Goal: Find contact information: Find contact information

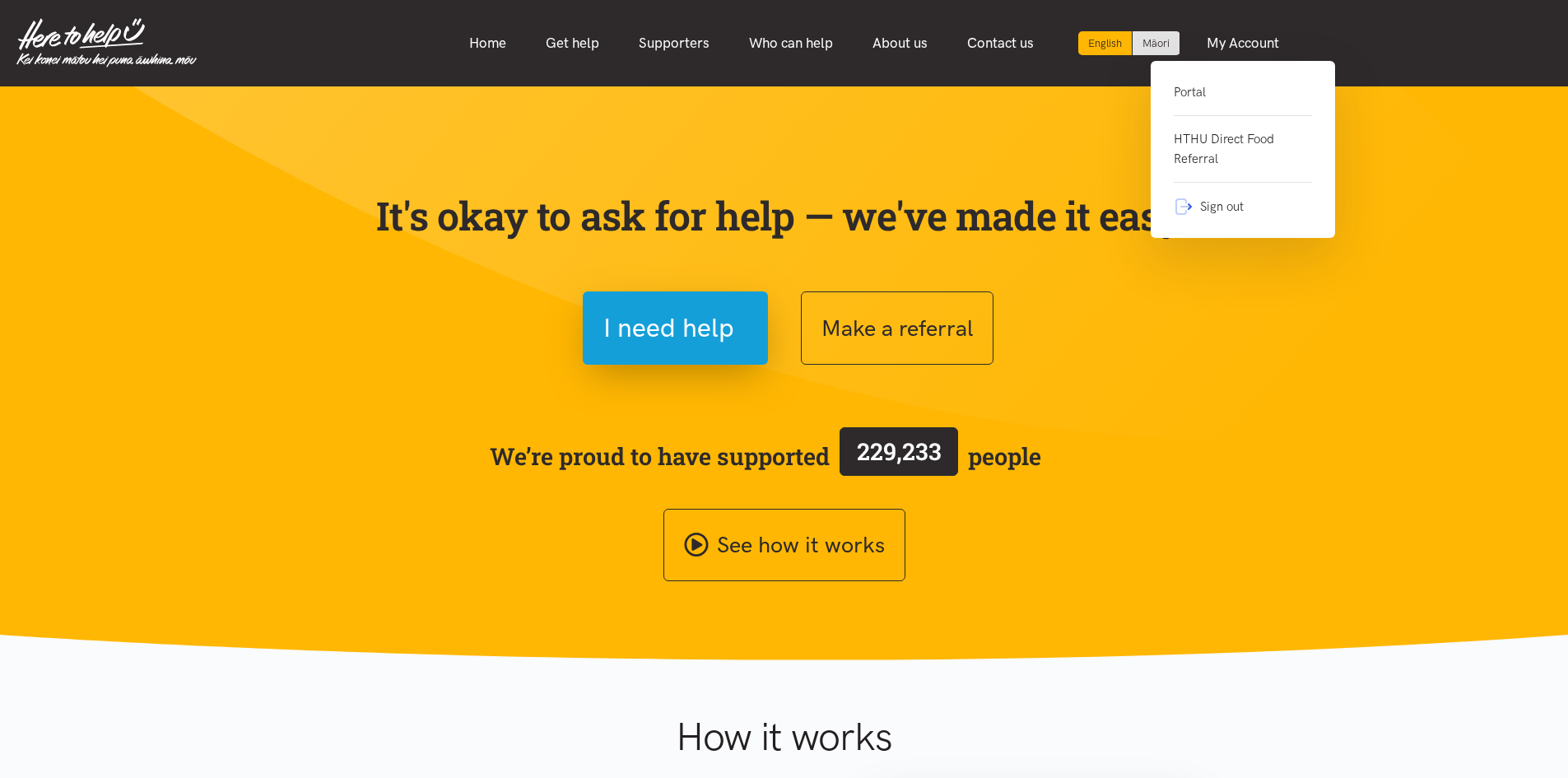
click at [1220, 89] on link "Portal" at bounding box center [1242, 99] width 138 height 33
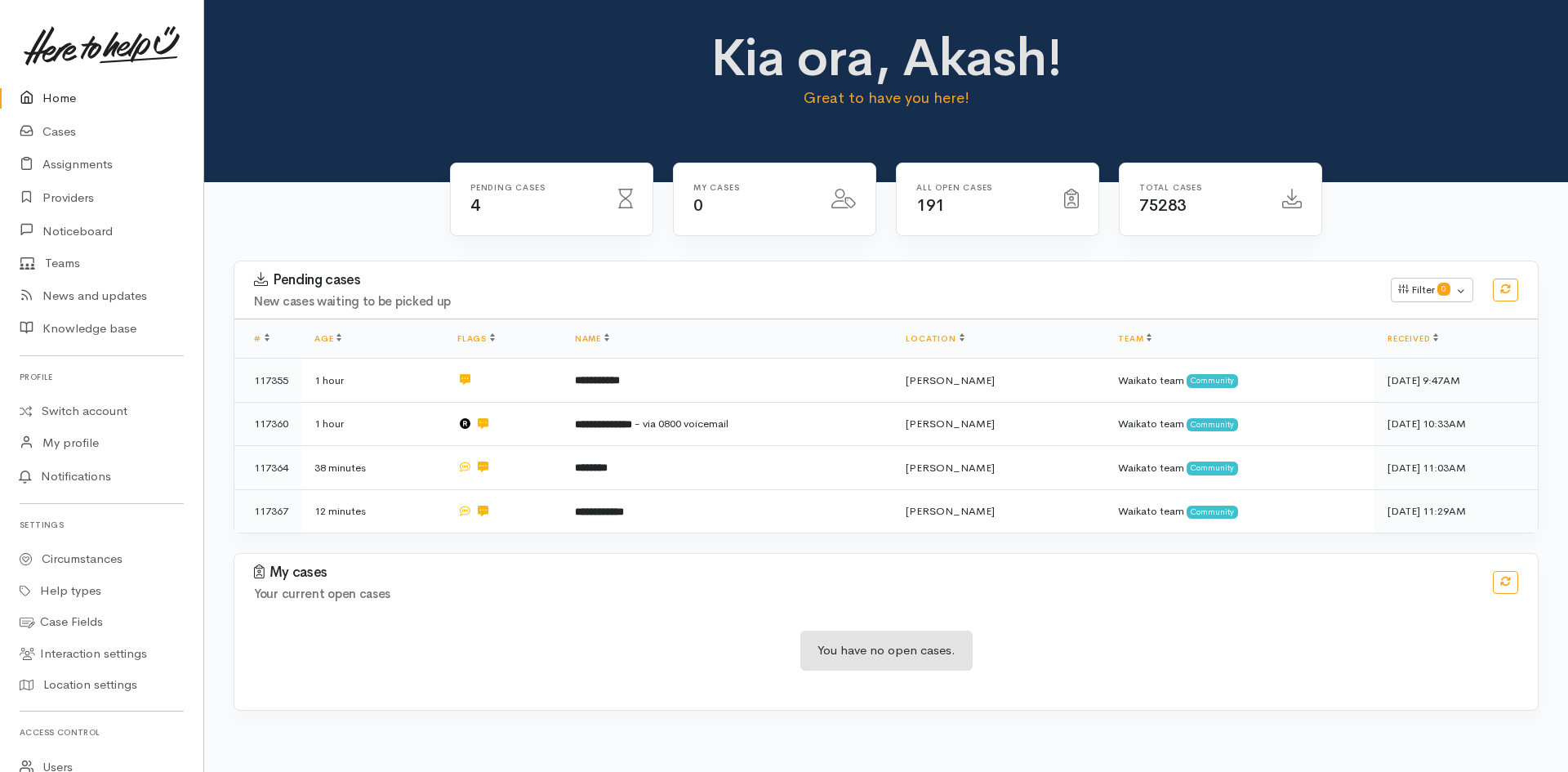
click at [76, 96] on link "Home" at bounding box center [101, 98] width 204 height 33
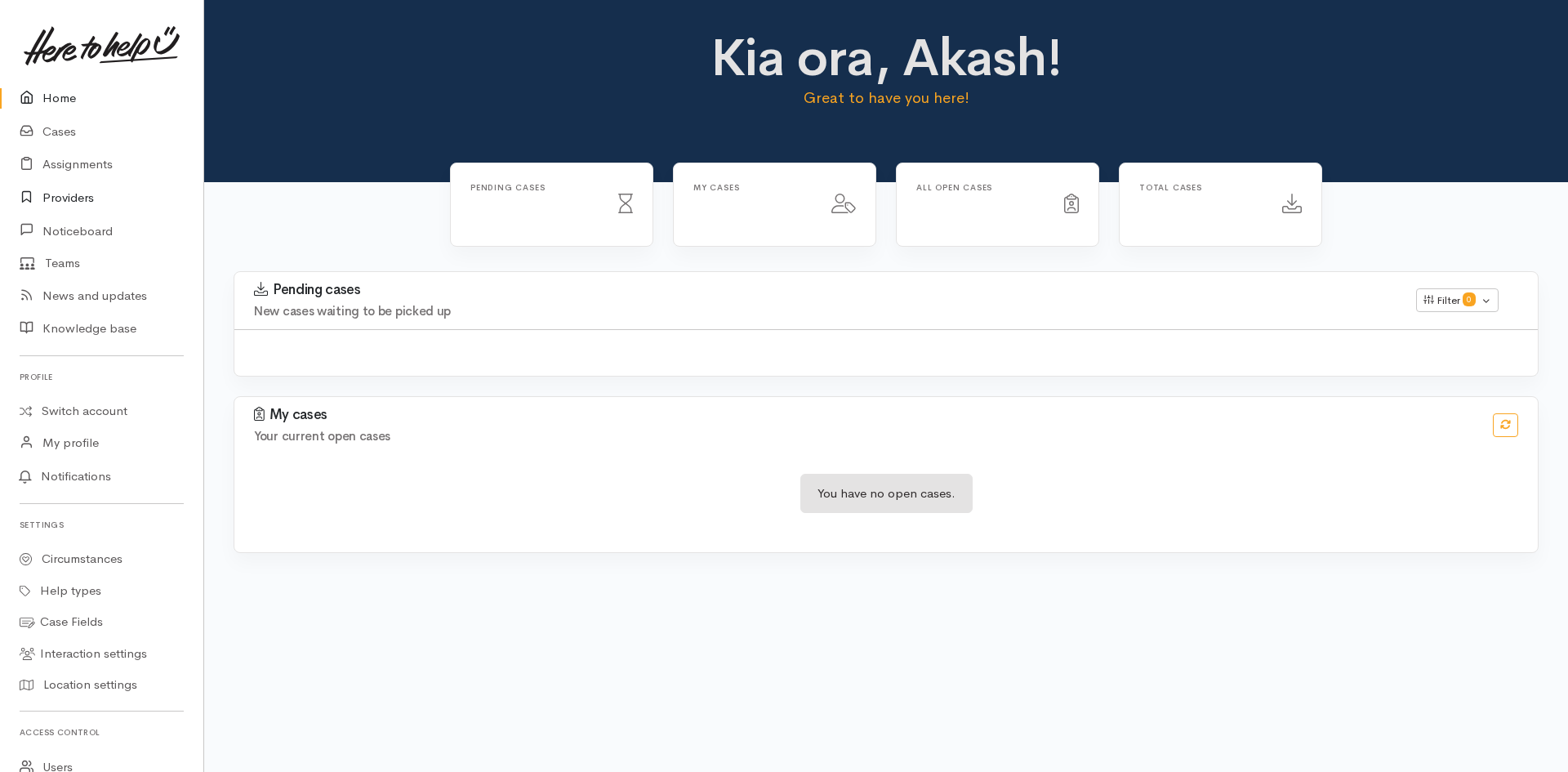
click at [68, 198] on link "Providers" at bounding box center [101, 198] width 204 height 33
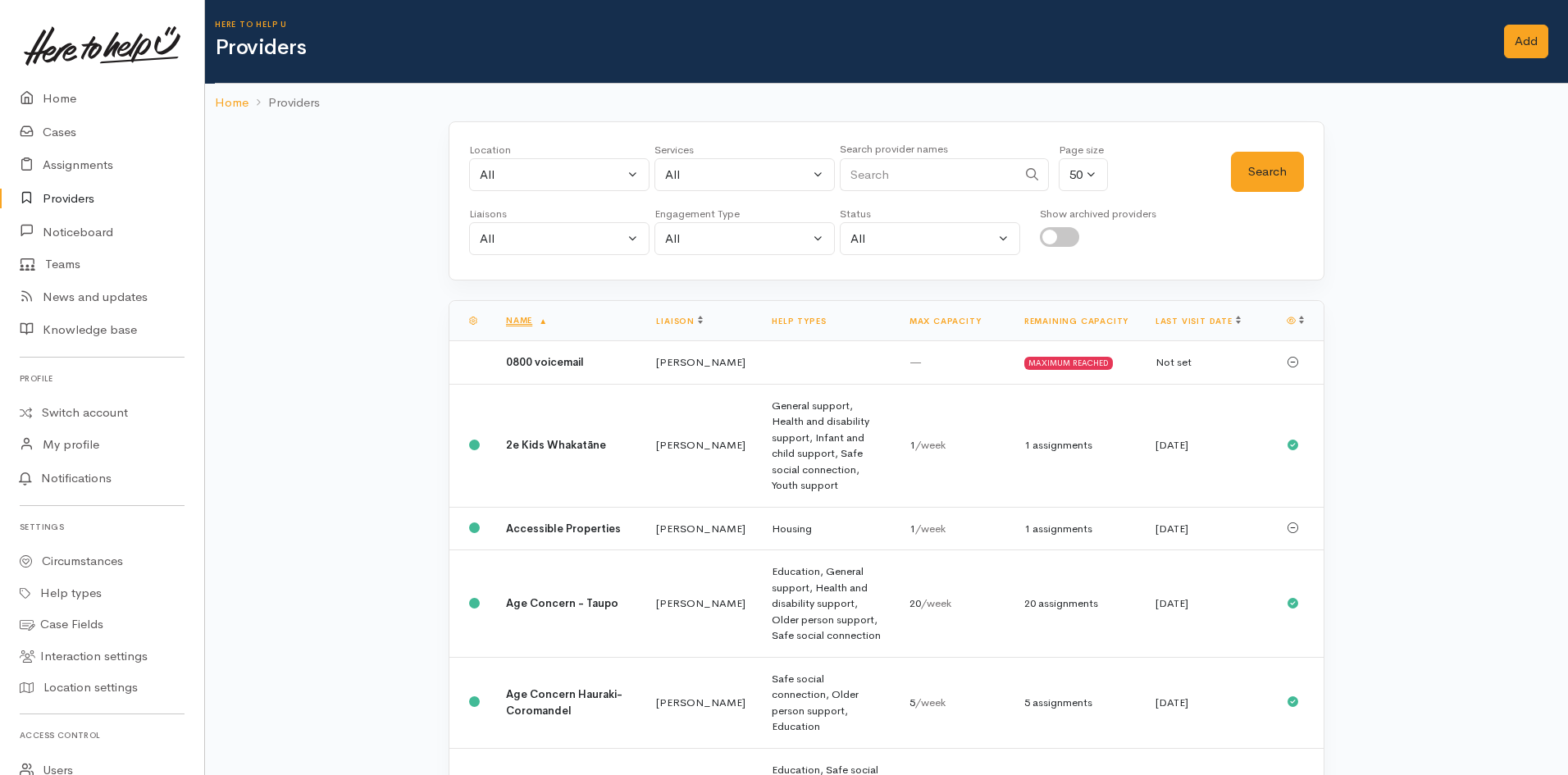
click at [924, 172] on input "Search" at bounding box center [927, 175] width 177 height 33
click at [894, 177] on input "Search" at bounding box center [927, 175] width 177 height 33
click at [895, 177] on input "Search" at bounding box center [927, 175] width 177 height 33
type input "j"
type input "Y"
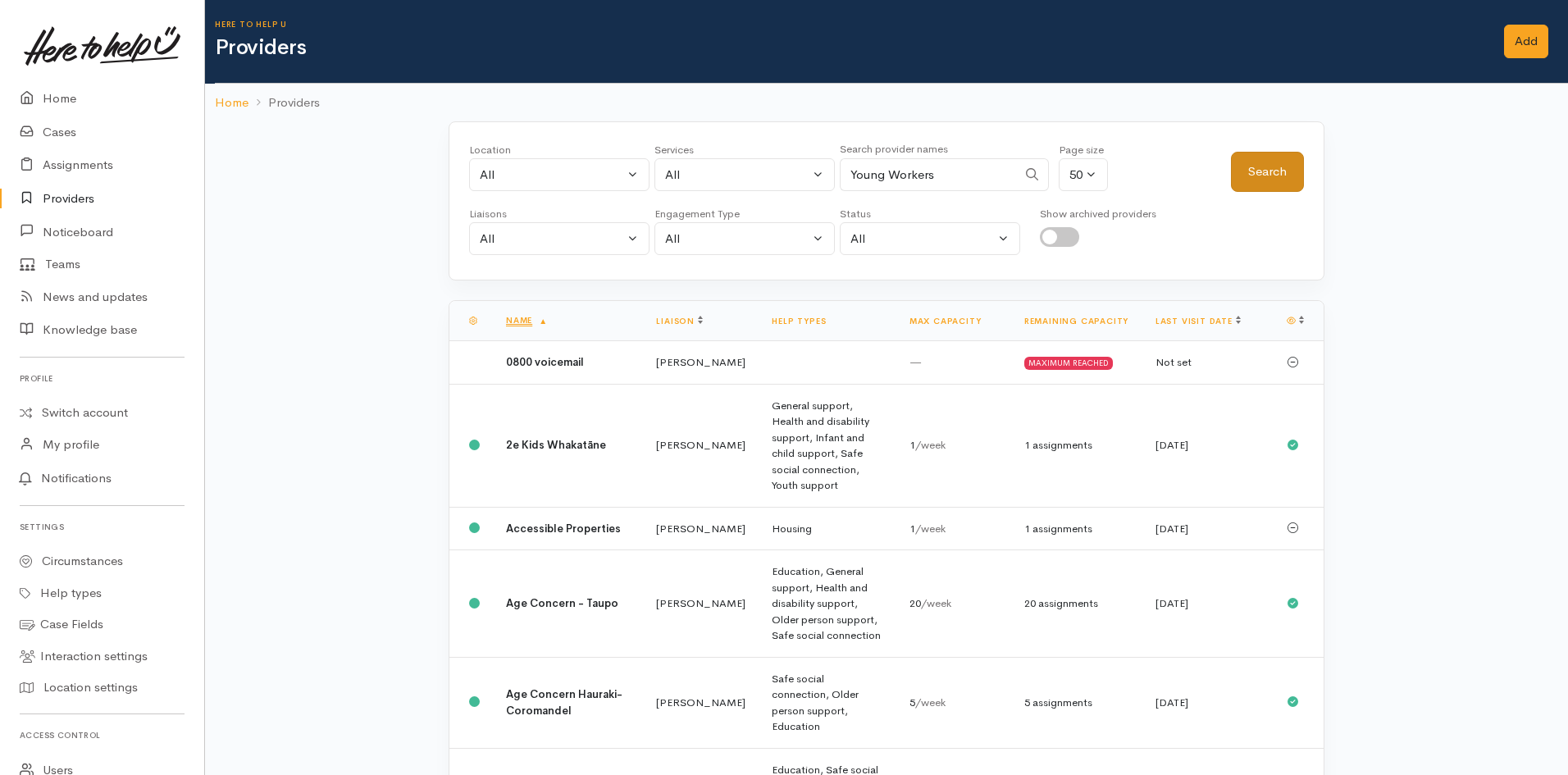
type input "Young Workers"
click at [1238, 160] on button "Search" at bounding box center [1267, 171] width 73 height 40
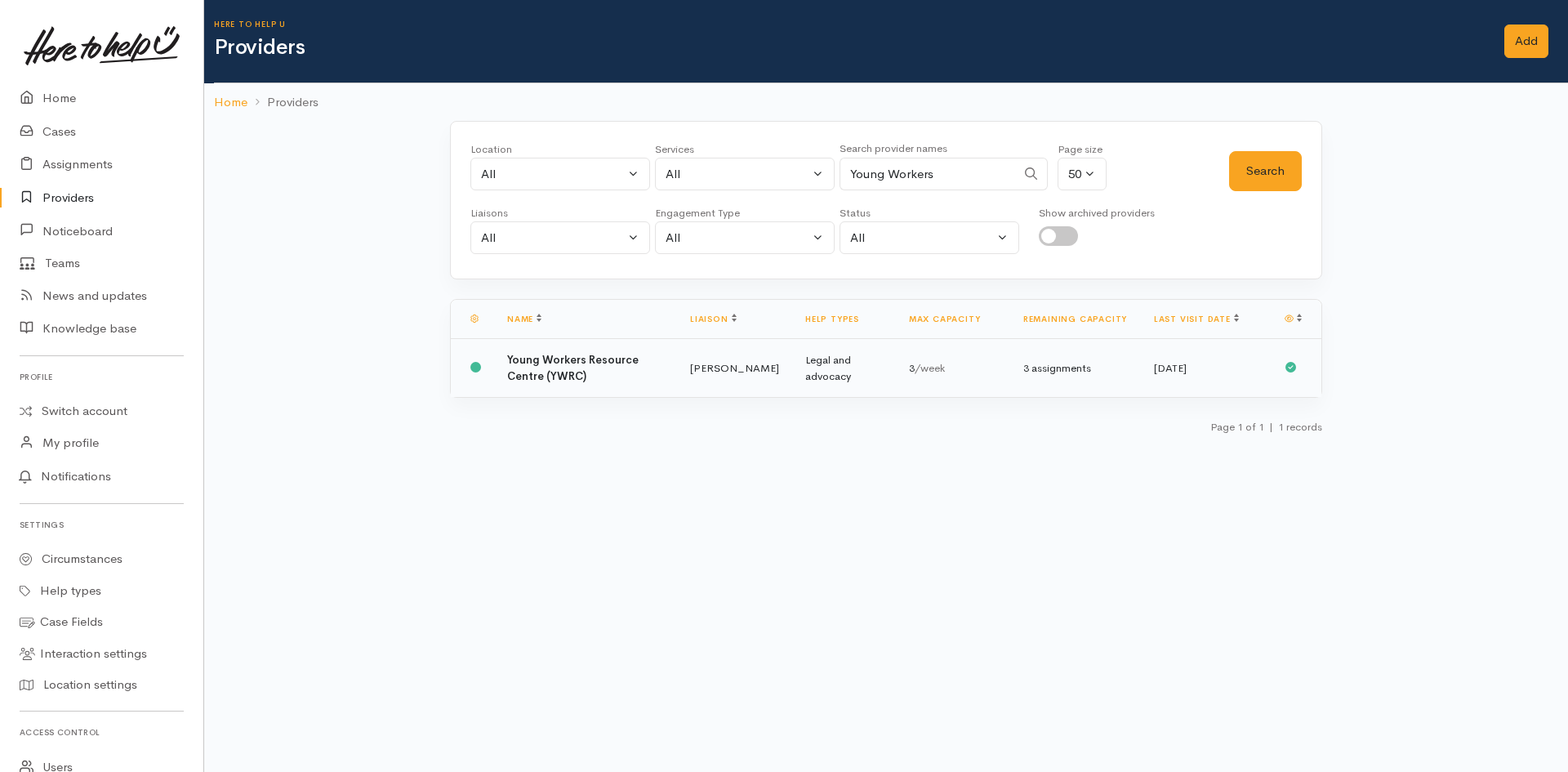
click at [603, 373] on td "Young Workers Resource Centre (YWRC)" at bounding box center [586, 368] width 183 height 58
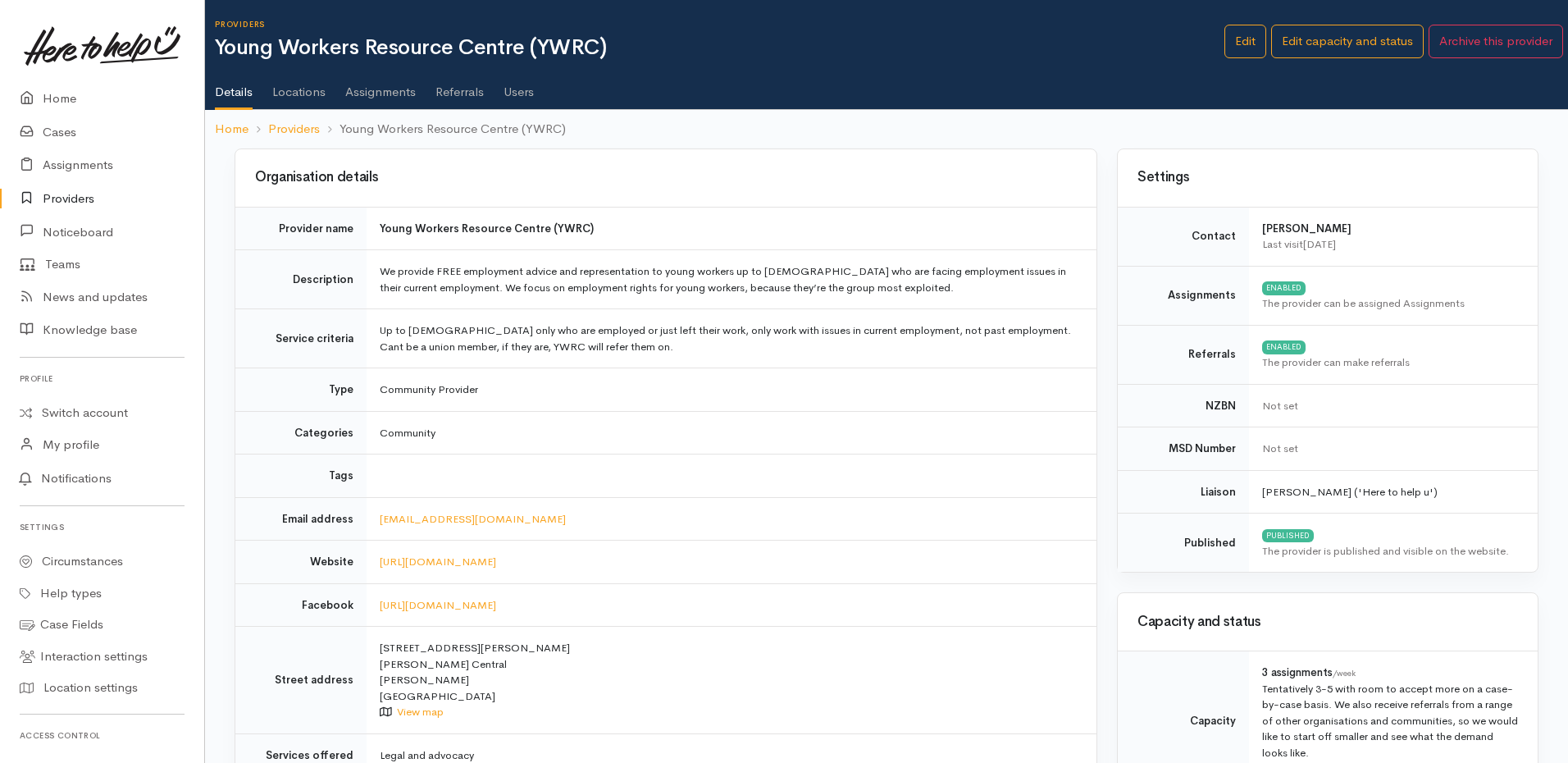
click at [522, 94] on link "Users" at bounding box center [518, 86] width 30 height 46
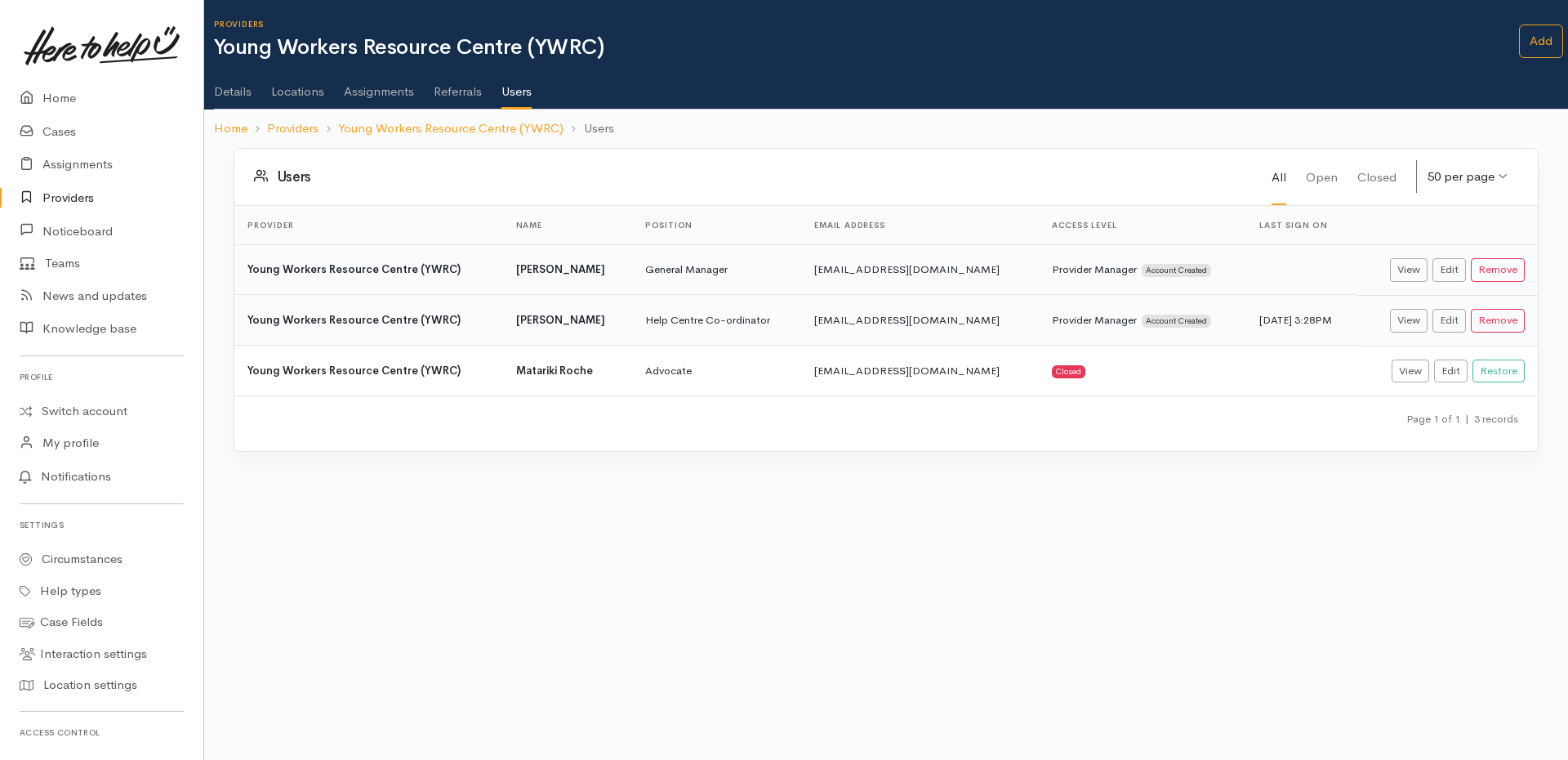
click at [856, 271] on td "[EMAIL_ADDRESS][DOMAIN_NAME]" at bounding box center [920, 270] width 238 height 51
click at [1406, 269] on link "View" at bounding box center [1409, 270] width 38 height 23
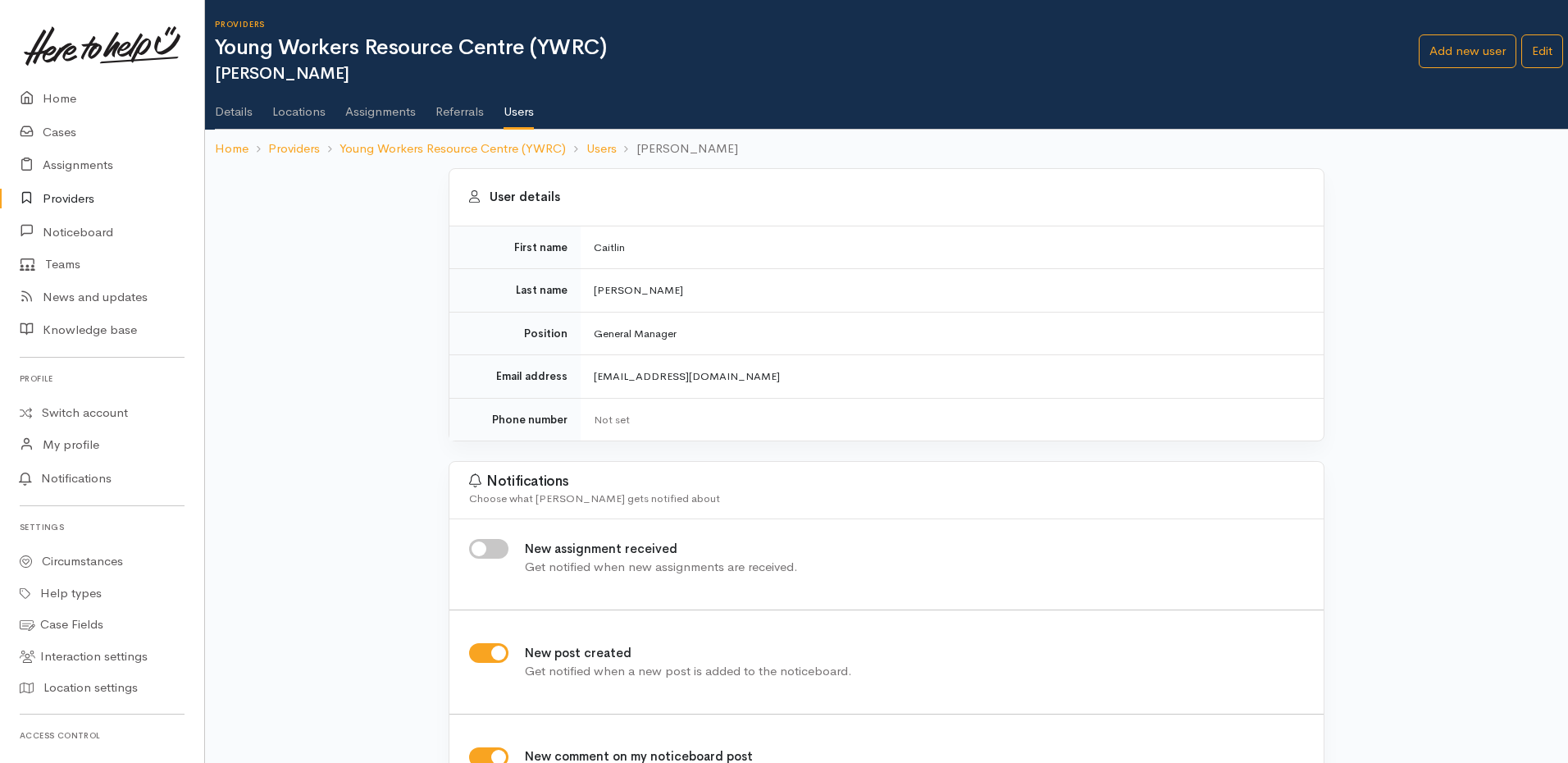
click at [697, 376] on td "[EMAIL_ADDRESS][DOMAIN_NAME]" at bounding box center [951, 377] width 742 height 43
copy tbody "[EMAIL_ADDRESS][DOMAIN_NAME]"
click at [602, 151] on link "Users" at bounding box center [601, 148] width 30 height 19
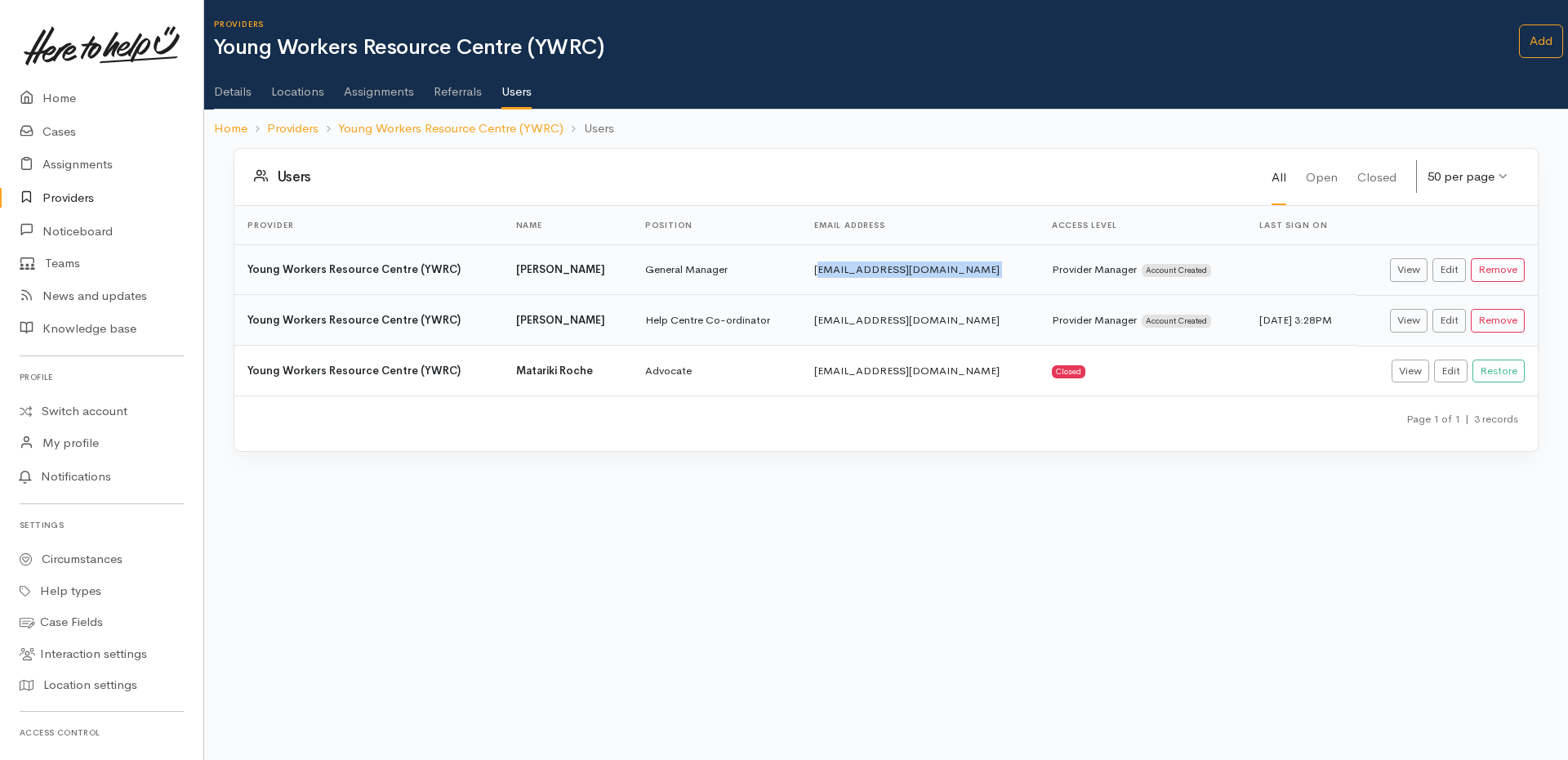
drag, startPoint x: 829, startPoint y: 269, endPoint x: 975, endPoint y: 265, distance: 146.1
click at [975, 265] on tr "Young Workers Resource Centre (YWRC) [PERSON_NAME] General Manager [EMAIL_ADDRE…" at bounding box center [887, 270] width 1304 height 51
click at [949, 269] on td "[EMAIL_ADDRESS][DOMAIN_NAME]" at bounding box center [920, 270] width 238 height 51
drag, startPoint x: 941, startPoint y: 268, endPoint x: 520, endPoint y: 263, distance: 421.0
click at [520, 263] on tr "Young Workers Resource Centre (YWRC) [PERSON_NAME] General Manager [EMAIL_ADDRE…" at bounding box center [887, 270] width 1304 height 51
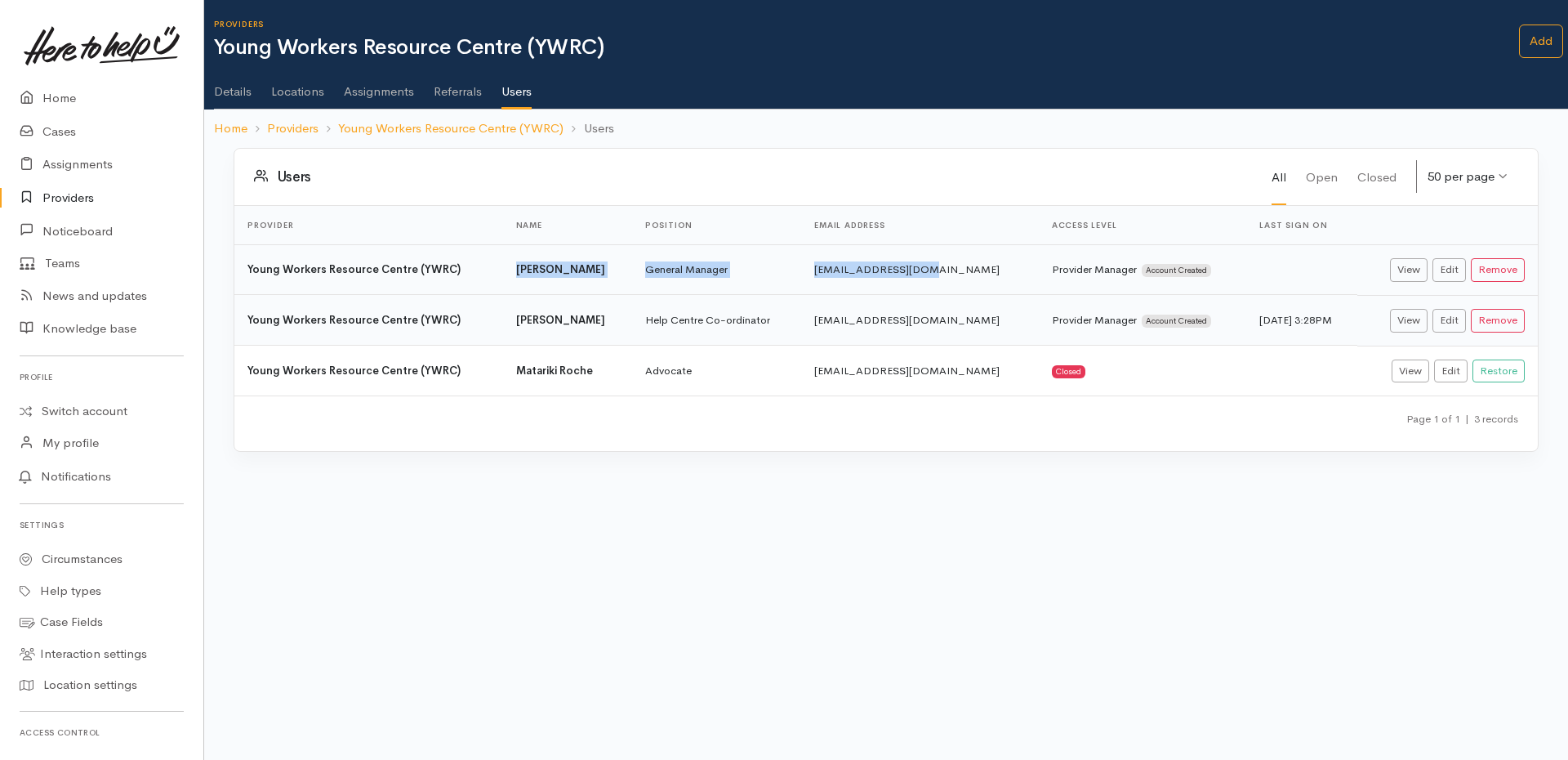
click at [966, 262] on td "[EMAIL_ADDRESS][DOMAIN_NAME]" at bounding box center [920, 270] width 238 height 51
click at [931, 367] on td "[EMAIL_ADDRESS][DOMAIN_NAME]" at bounding box center [920, 371] width 238 height 51
